Goal: Use online tool/utility: Use online tool/utility

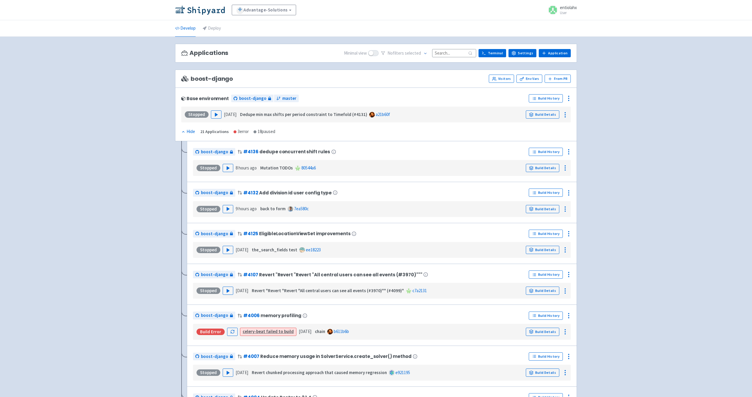
click at [445, 56] on input at bounding box center [454, 53] width 44 height 8
paste input "batch-configuration-text"
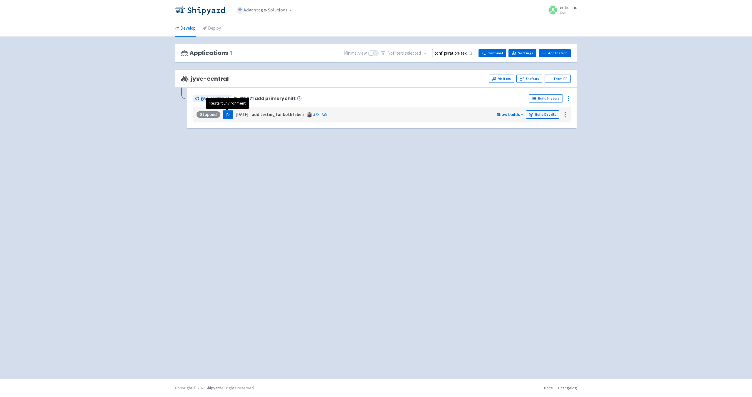
type input "batch-configuration-text"
click at [227, 115] on polygon "button" at bounding box center [228, 114] width 3 height 3
click at [220, 115] on button "button" at bounding box center [221, 114] width 10 height 8
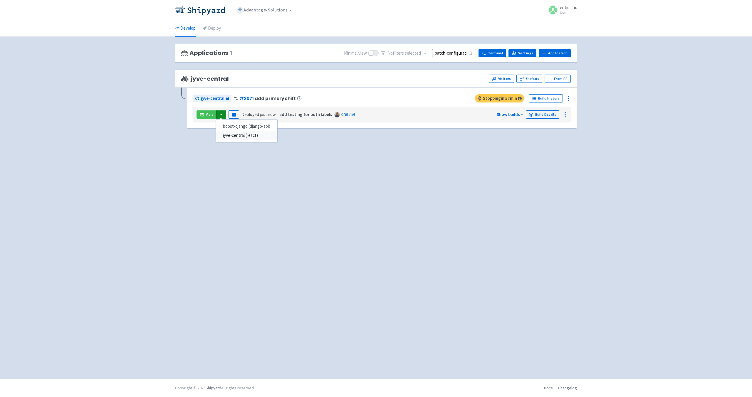
click at [260, 137] on link "jyve-central (react)" at bounding box center [246, 135] width 61 height 9
click at [221, 115] on button "button" at bounding box center [221, 114] width 10 height 8
click at [258, 133] on link "jyve-central (react)" at bounding box center [246, 135] width 61 height 9
